Goal: Register for event/course

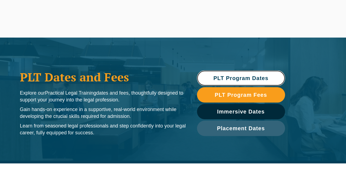
click at [241, 77] on span "PLT Program Dates" at bounding box center [240, 77] width 55 height 5
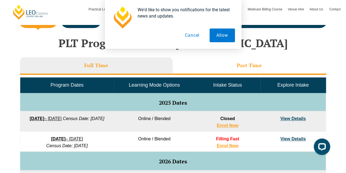
click at [248, 64] on h3 "Part Time" at bounding box center [249, 65] width 25 height 6
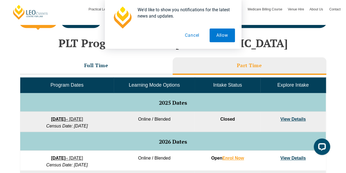
scroll to position [245, 0]
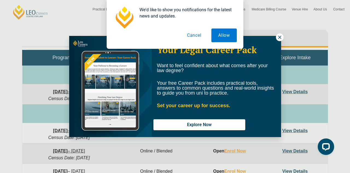
click at [280, 35] on div "We'd like to show you notifications for the latest news and updates. Allow Canc…" at bounding box center [175, 24] width 350 height 49
click at [278, 36] on div "We'd like to show you notifications for the latest news and updates. Allow Canc…" at bounding box center [175, 24] width 350 height 49
click at [218, 37] on button "Allow" at bounding box center [224, 35] width 25 height 14
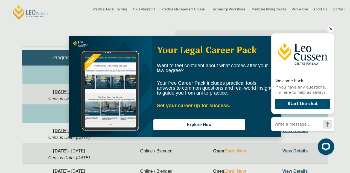
click at [332, 28] on icon "Hide greeting" at bounding box center [331, 28] width 3 height 3
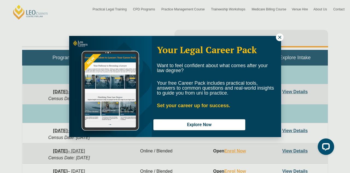
click at [280, 35] on icon at bounding box center [280, 37] width 5 height 5
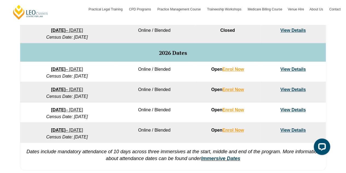
scroll to position [300, 0]
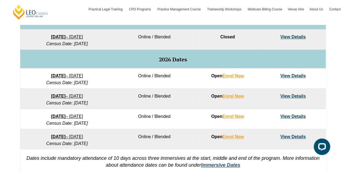
click at [224, 164] on link "Immersive Dates" at bounding box center [220, 164] width 39 height 5
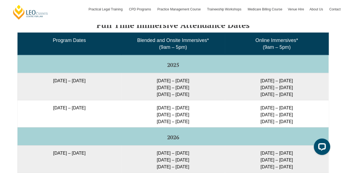
scroll to position [839, 0]
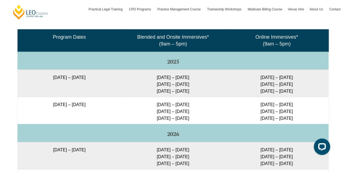
click at [106, 101] on td "8 December 2025 – 8 May 2026" at bounding box center [70, 110] width 104 height 27
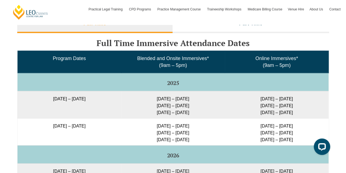
scroll to position [756, 0]
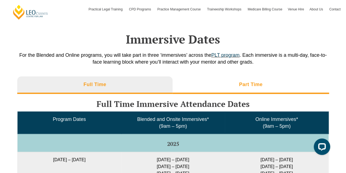
click at [241, 81] on h3 "Part Time" at bounding box center [251, 84] width 24 height 6
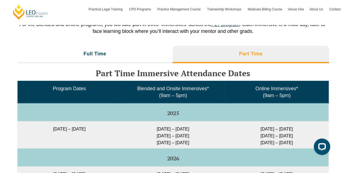
scroll to position [729, 0]
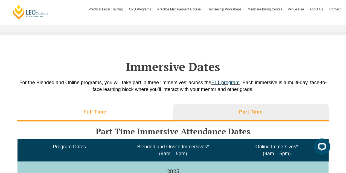
click at [103, 109] on h3 "Full Time" at bounding box center [94, 112] width 23 height 6
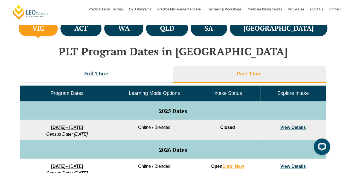
scroll to position [182, 0]
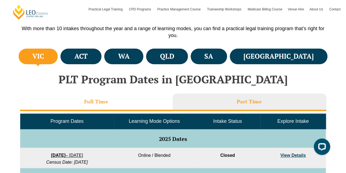
click at [96, 99] on h3 "Full Time" at bounding box center [96, 101] width 24 height 6
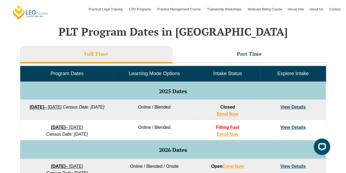
scroll to position [236, 0]
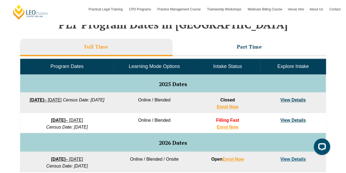
click at [289, 118] on link "View Details" at bounding box center [293, 120] width 25 height 5
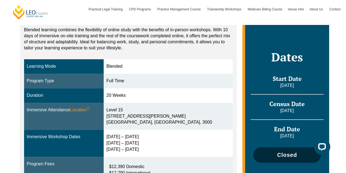
scroll to position [137, 0]
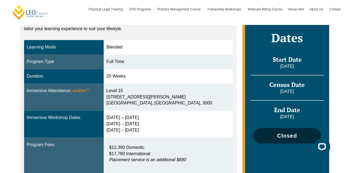
click at [286, 133] on span "Closed" at bounding box center [287, 135] width 20 height 5
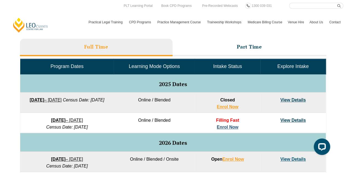
click at [228, 125] on link "Enrol Now" at bounding box center [228, 127] width 22 height 5
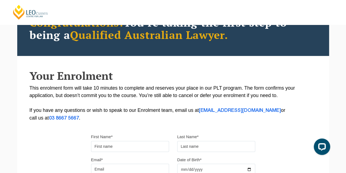
scroll to position [82, 0]
